Goal: Information Seeking & Learning: Compare options

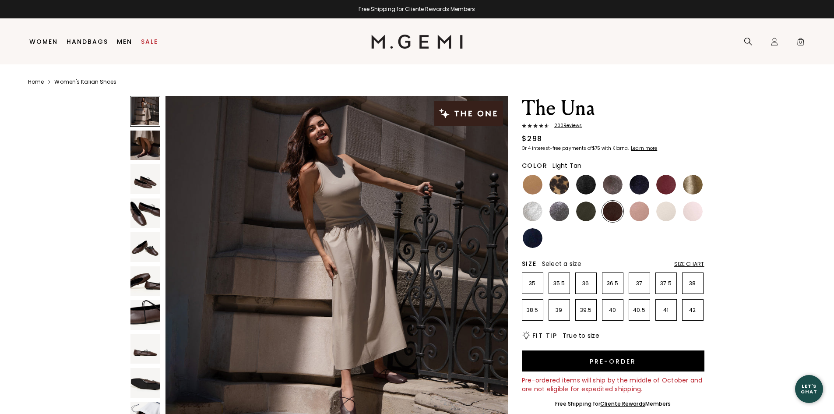
click at [531, 186] on img at bounding box center [533, 185] width 20 height 20
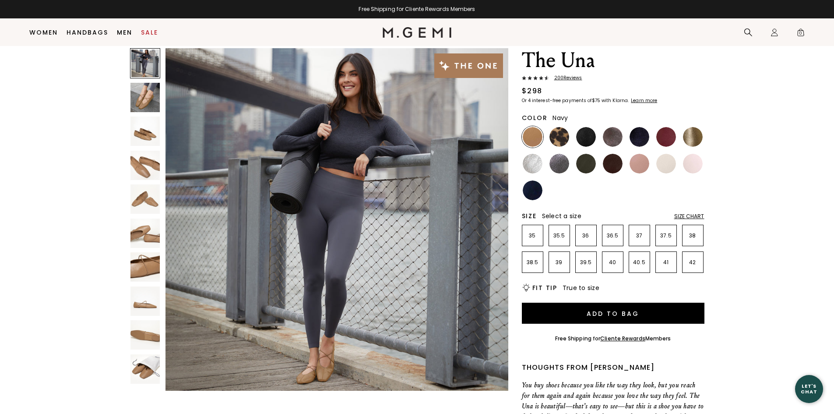
scroll to position [25, 0]
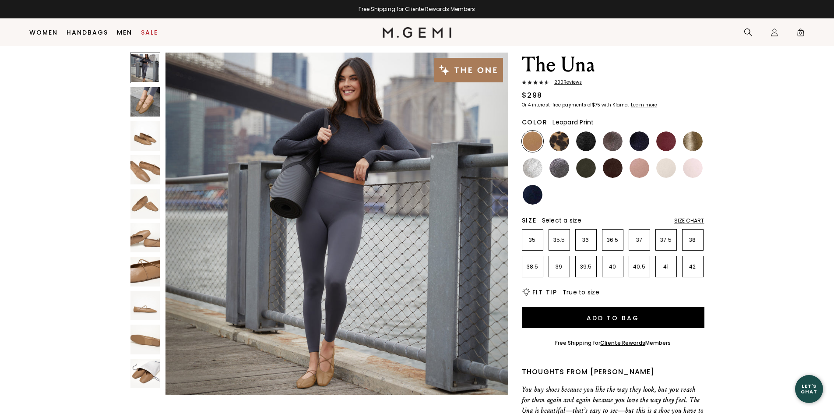
click at [560, 145] on img at bounding box center [560, 141] width 20 height 20
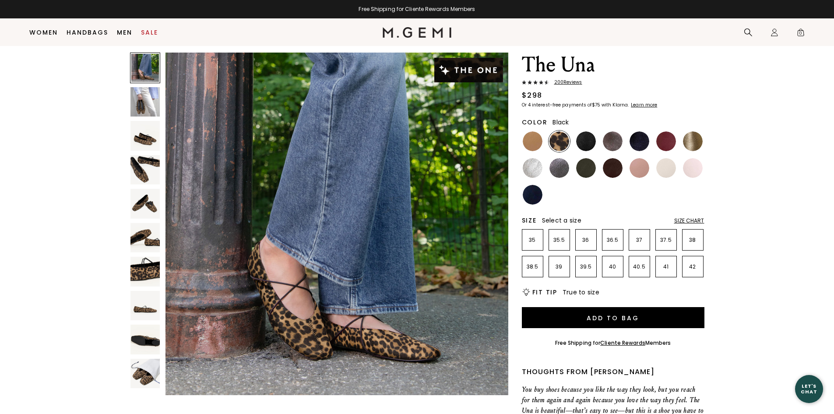
click at [583, 142] on img at bounding box center [586, 141] width 20 height 20
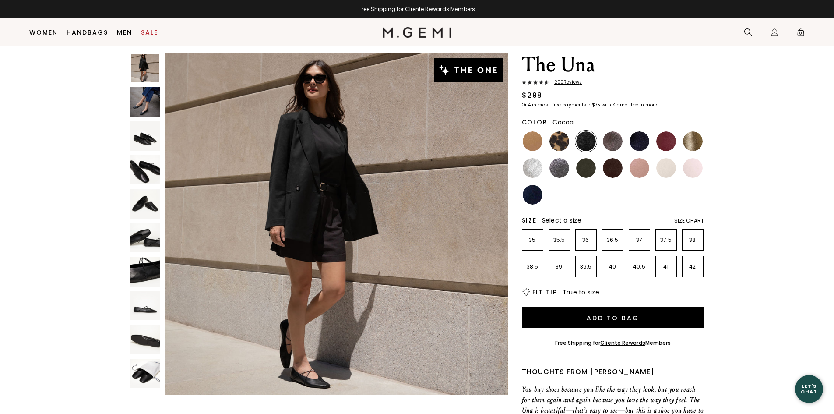
click at [611, 145] on img at bounding box center [613, 141] width 20 height 20
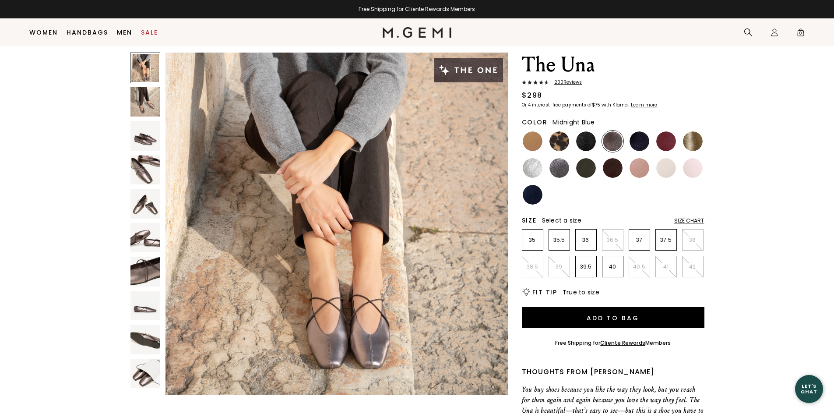
click at [639, 144] on img at bounding box center [640, 141] width 20 height 20
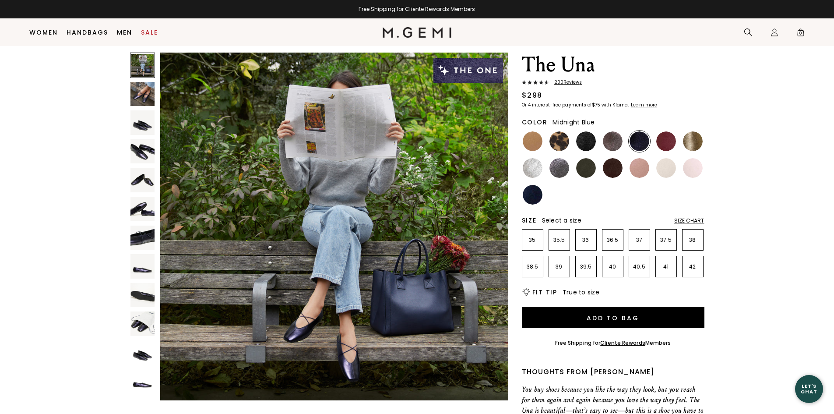
click at [148, 183] on img at bounding box center [142, 180] width 25 height 25
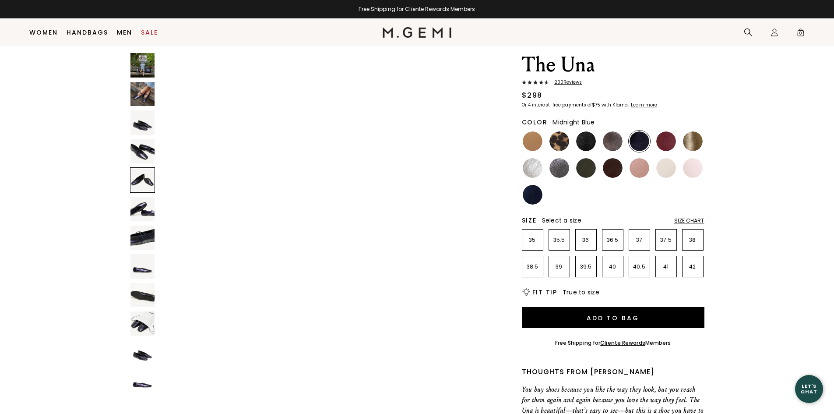
scroll to position [1400, 0]
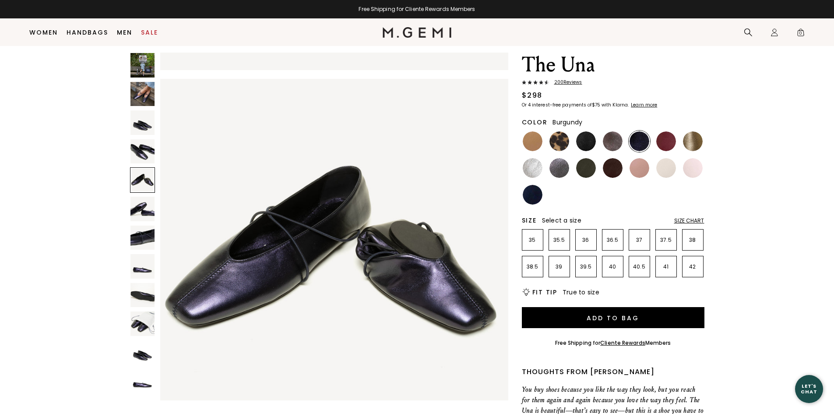
click at [667, 143] on img at bounding box center [666, 141] width 20 height 20
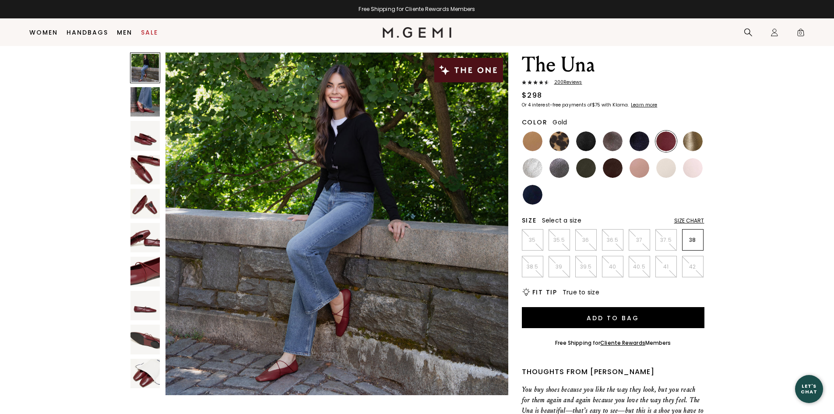
click at [697, 141] on img at bounding box center [693, 141] width 20 height 20
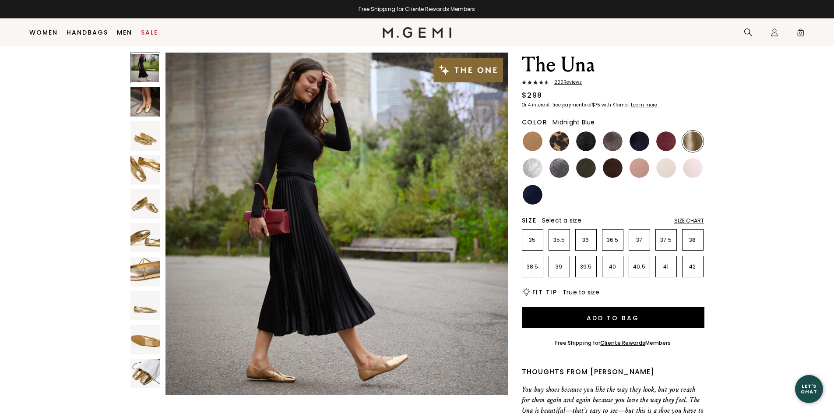
click at [642, 148] on img at bounding box center [640, 141] width 20 height 20
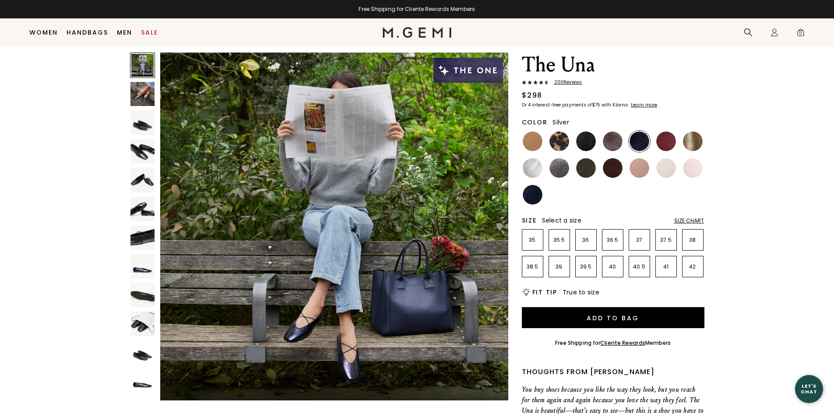
click at [528, 172] on img at bounding box center [533, 168] width 20 height 20
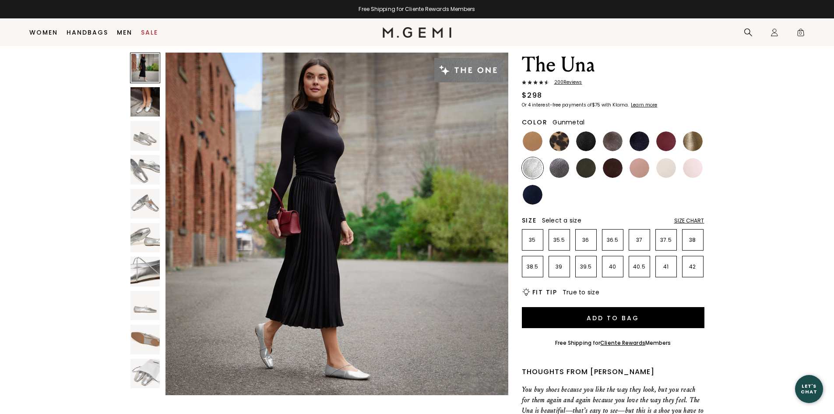
click at [561, 166] on img at bounding box center [560, 168] width 20 height 20
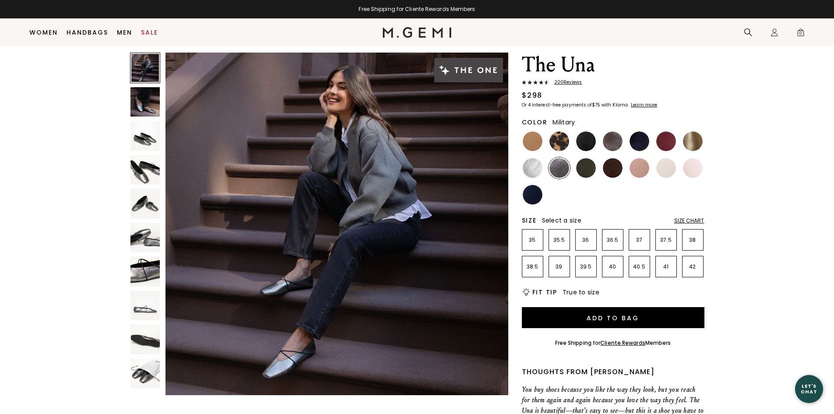
click at [582, 170] on img at bounding box center [586, 168] width 20 height 20
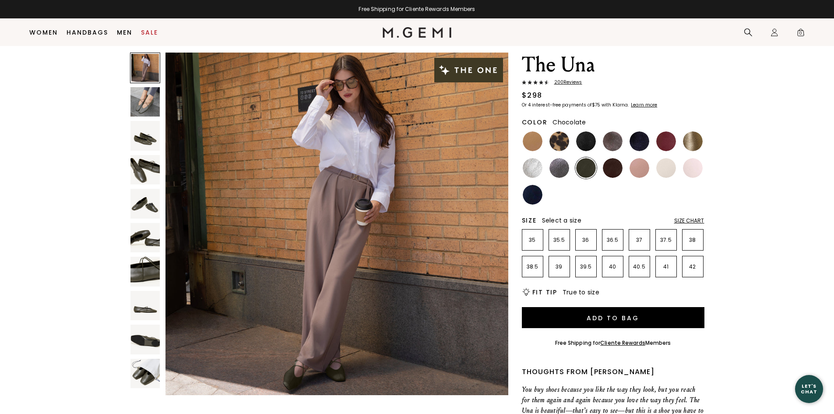
click at [614, 170] on img at bounding box center [613, 168] width 20 height 20
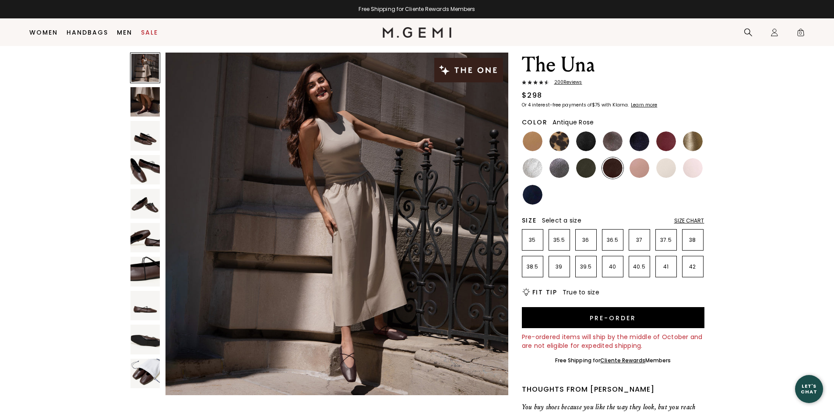
click at [639, 171] on img at bounding box center [640, 168] width 20 height 20
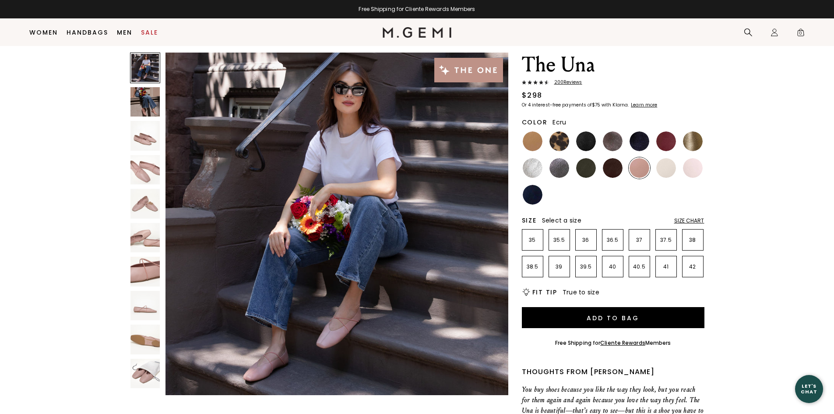
click at [668, 169] on img at bounding box center [666, 168] width 20 height 20
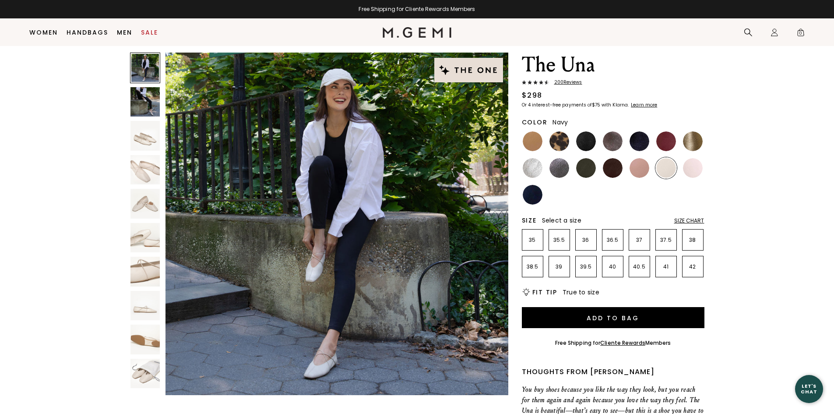
click at [531, 201] on img at bounding box center [533, 195] width 20 height 20
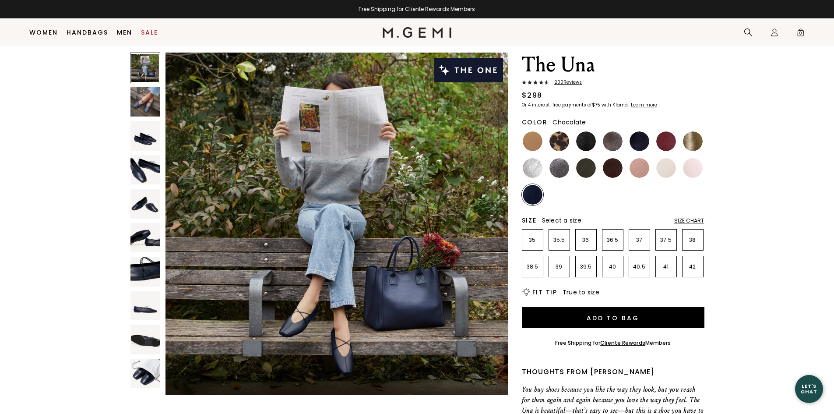
click at [615, 173] on img at bounding box center [613, 168] width 20 height 20
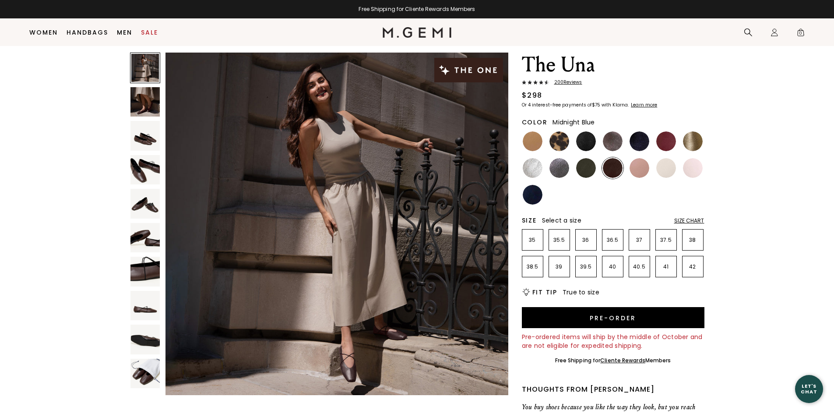
click at [640, 142] on img at bounding box center [640, 141] width 20 height 20
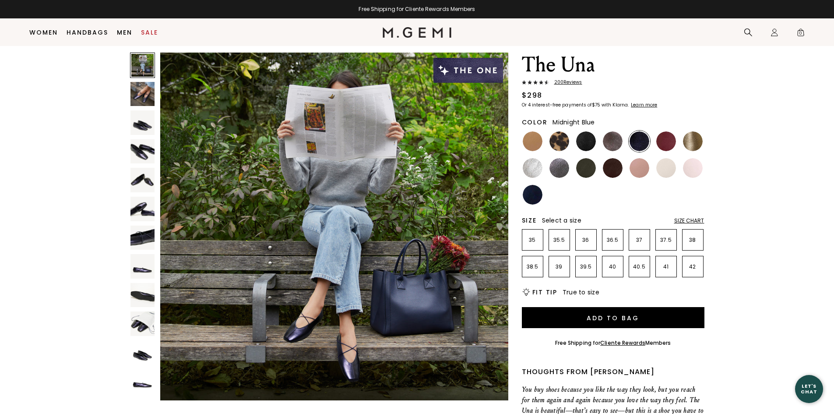
click at [141, 231] on img at bounding box center [142, 238] width 25 height 25
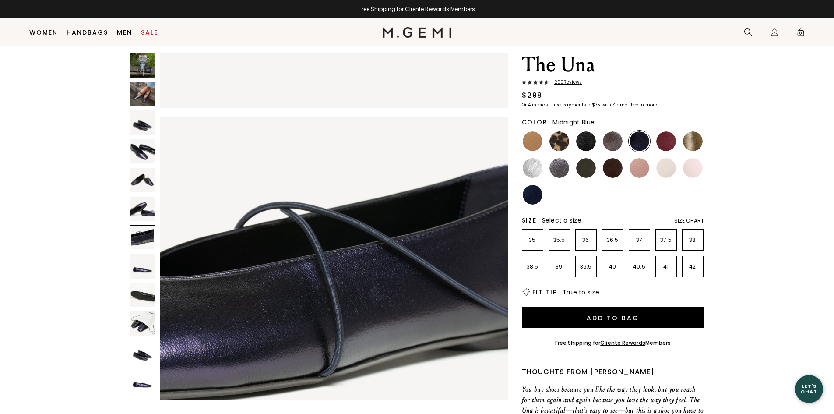
scroll to position [2100, 0]
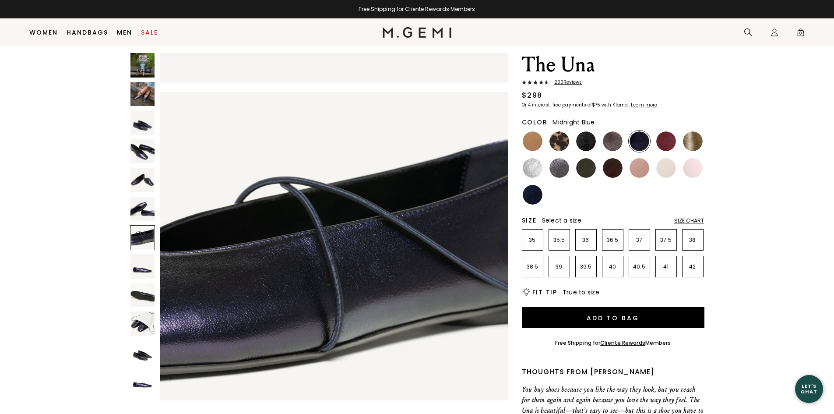
click at [141, 269] on img at bounding box center [142, 266] width 25 height 25
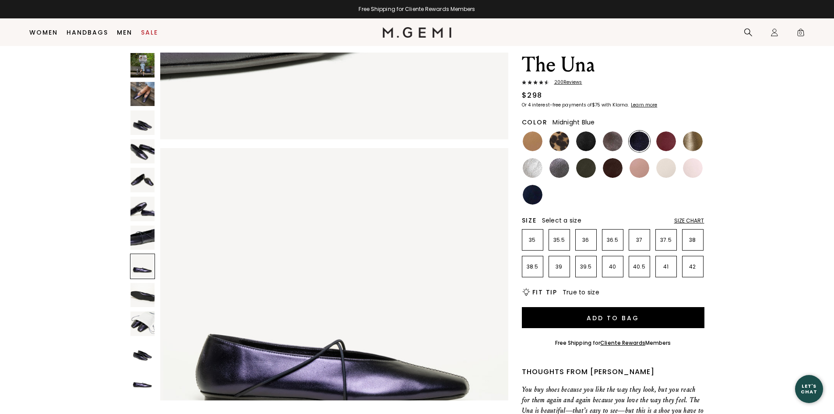
scroll to position [2451, 0]
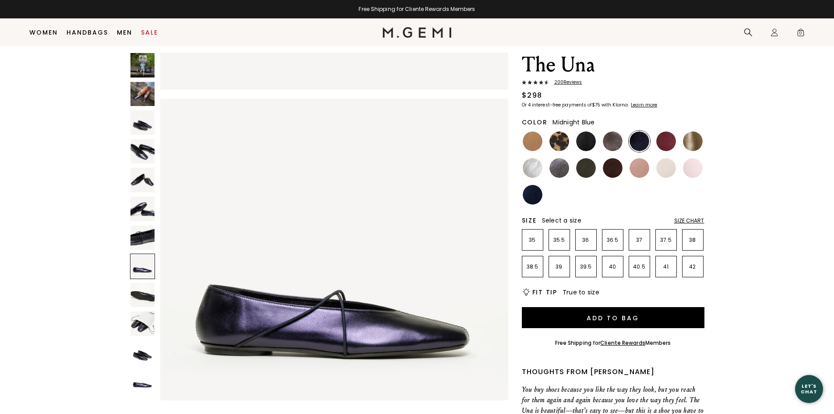
click at [569, 84] on span "200 Review s" at bounding box center [565, 82] width 33 height 5
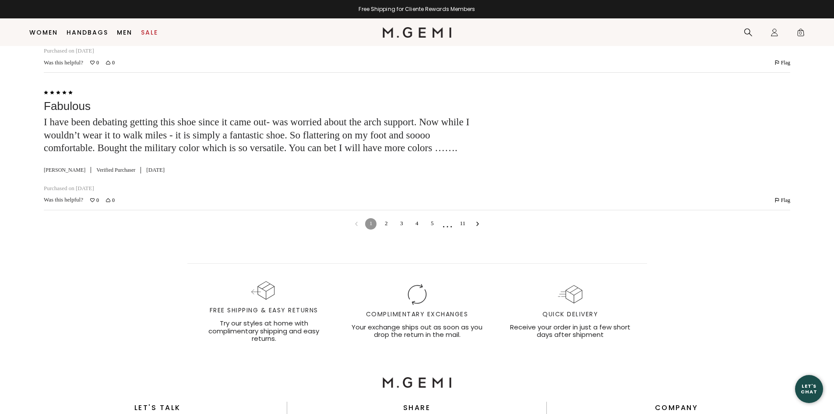
scroll to position [3631, 0]
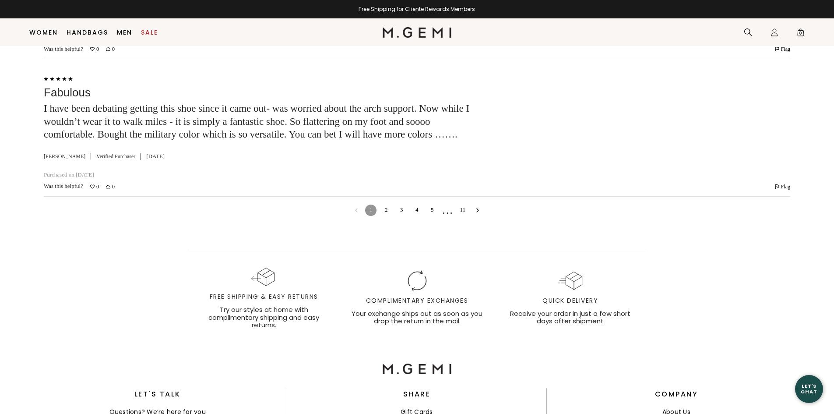
click at [385, 216] on link "2" at bounding box center [386, 210] width 11 height 11
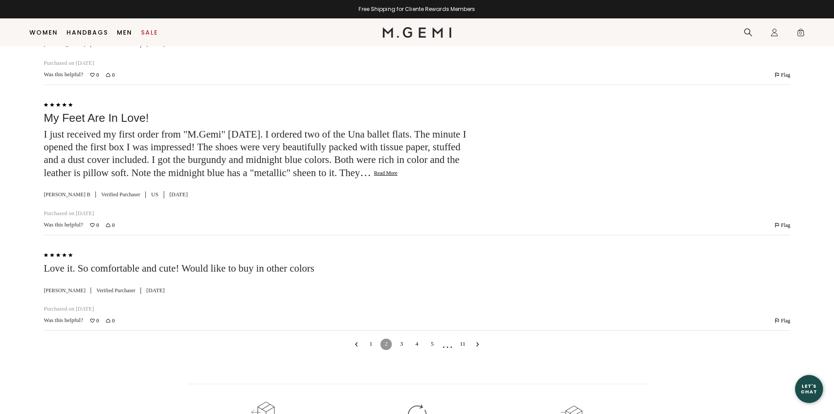
scroll to position [4714, 0]
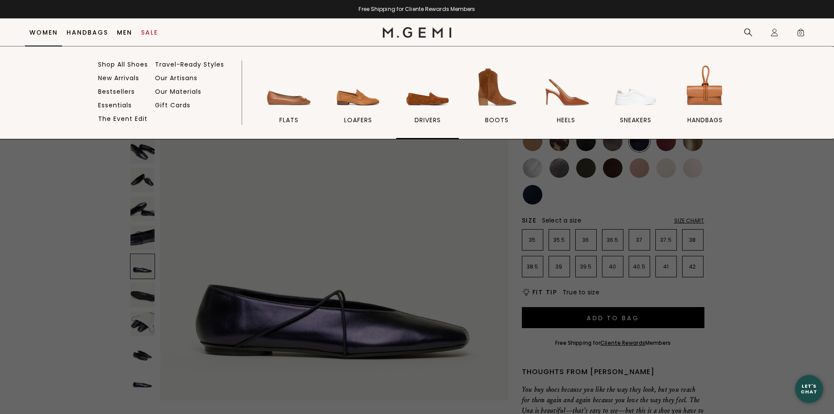
click at [432, 102] on img at bounding box center [427, 87] width 49 height 49
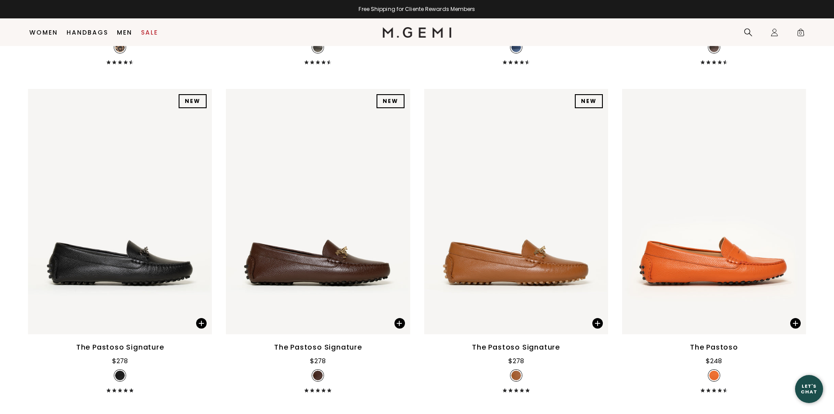
scroll to position [1471, 0]
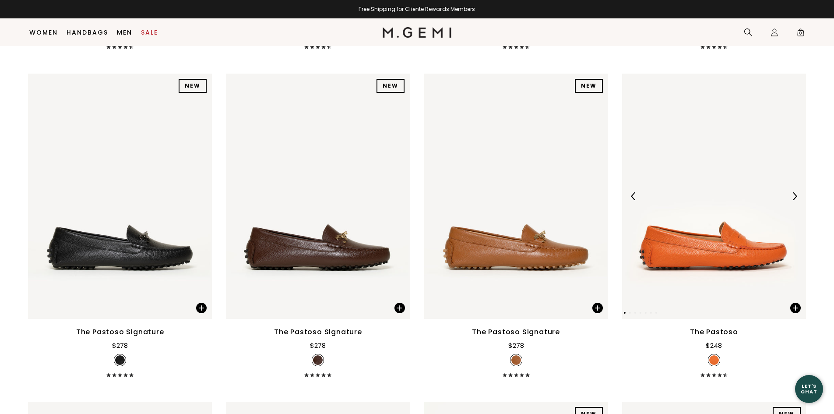
click at [724, 194] on img at bounding box center [714, 196] width 184 height 245
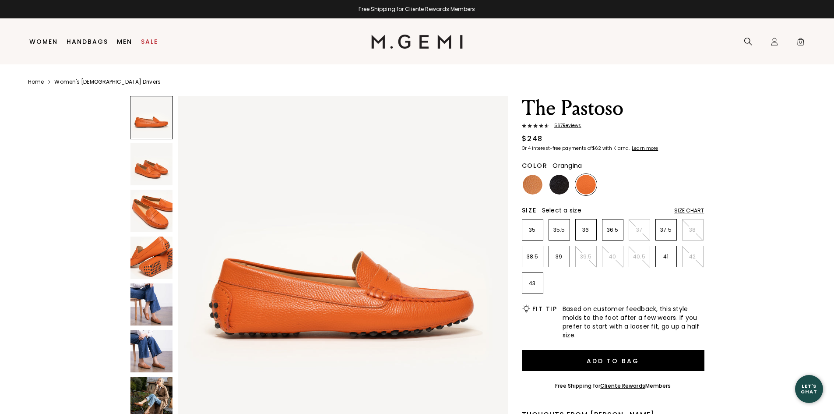
click at [148, 300] on img at bounding box center [151, 304] width 42 height 42
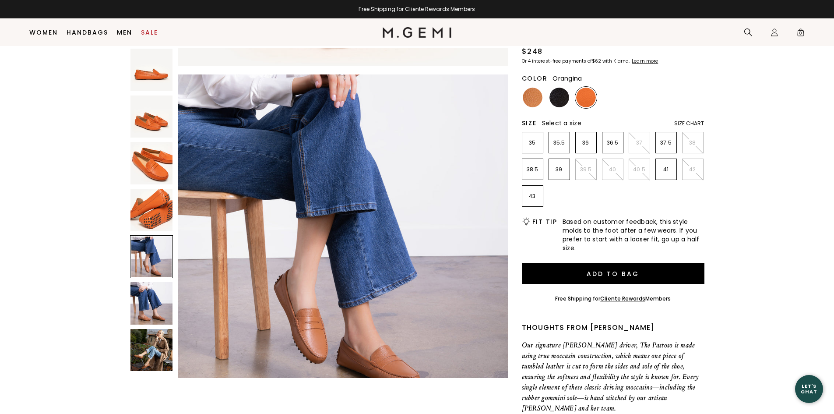
scroll to position [69, 0]
click at [142, 305] on img at bounding box center [151, 303] width 42 height 42
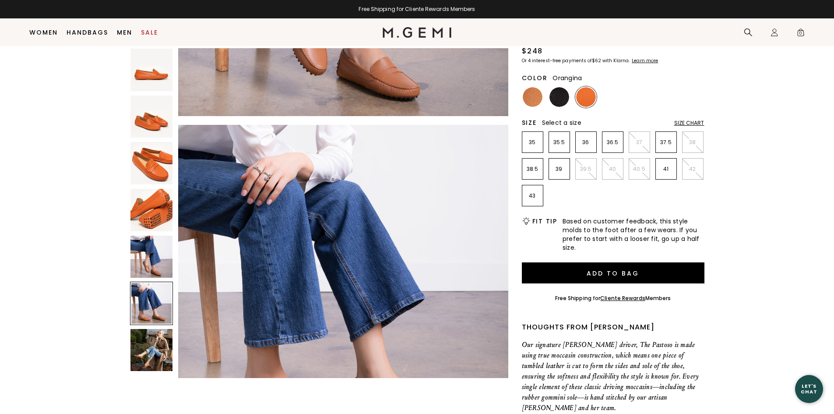
scroll to position [1661, 0]
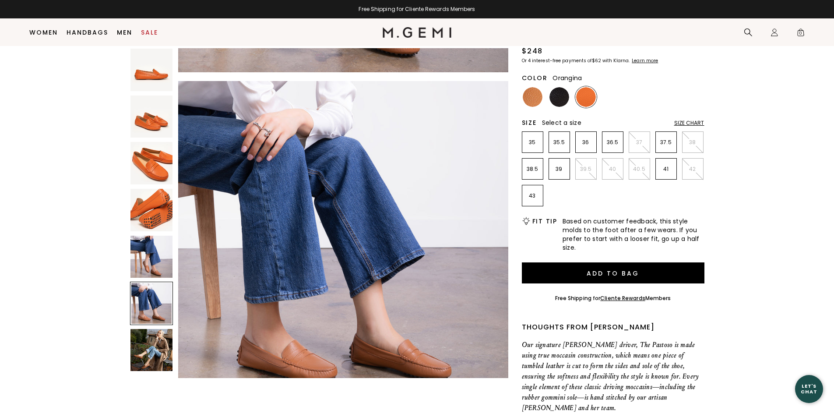
click at [152, 353] on img at bounding box center [151, 350] width 42 height 42
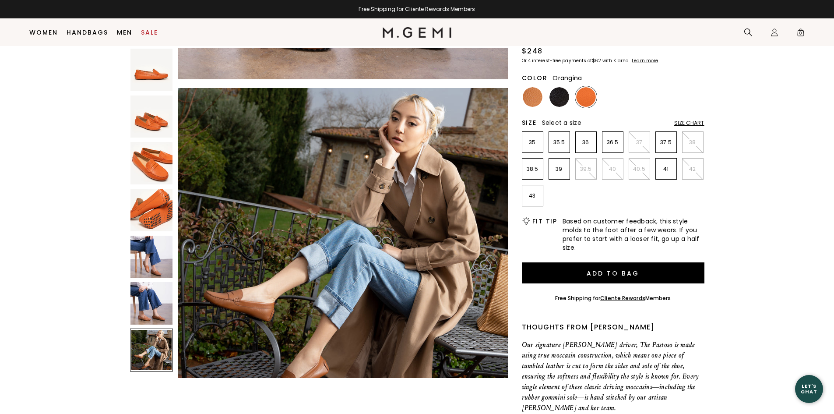
scroll to position [1993, 0]
click at [152, 175] on img at bounding box center [151, 163] width 42 height 42
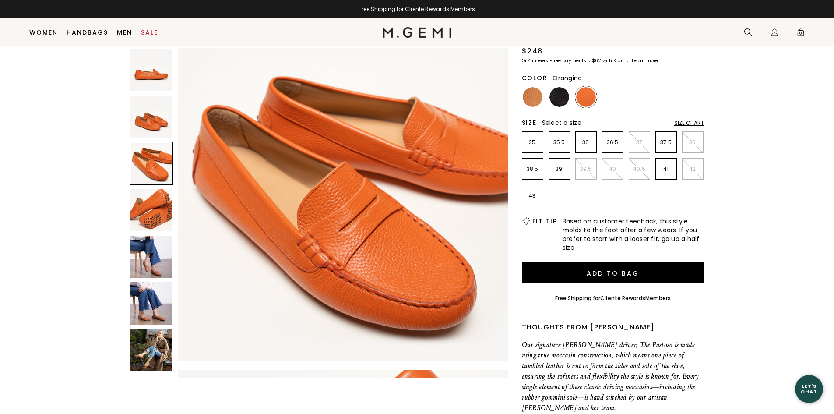
scroll to position [664, 0]
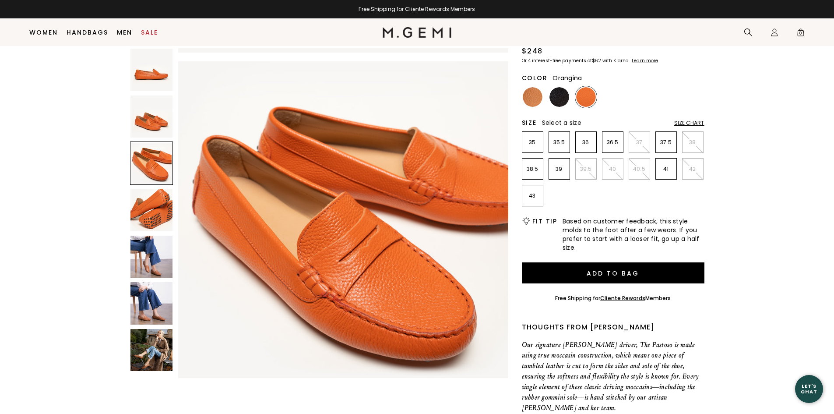
click at [155, 131] on img at bounding box center [151, 116] width 42 height 42
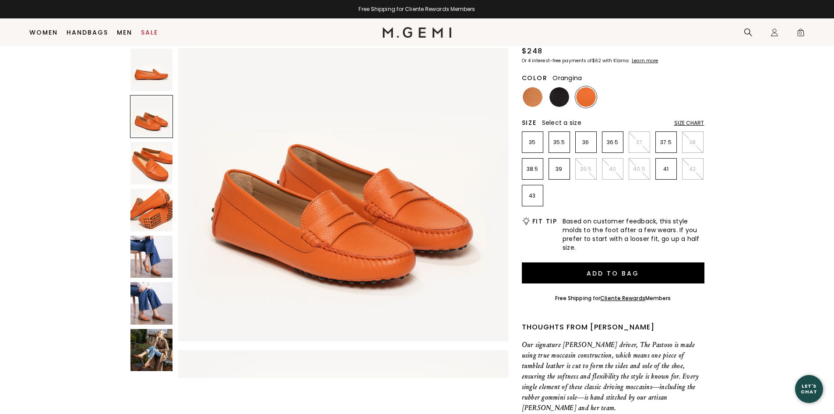
scroll to position [332, 0]
